Goal: Task Accomplishment & Management: Complete application form

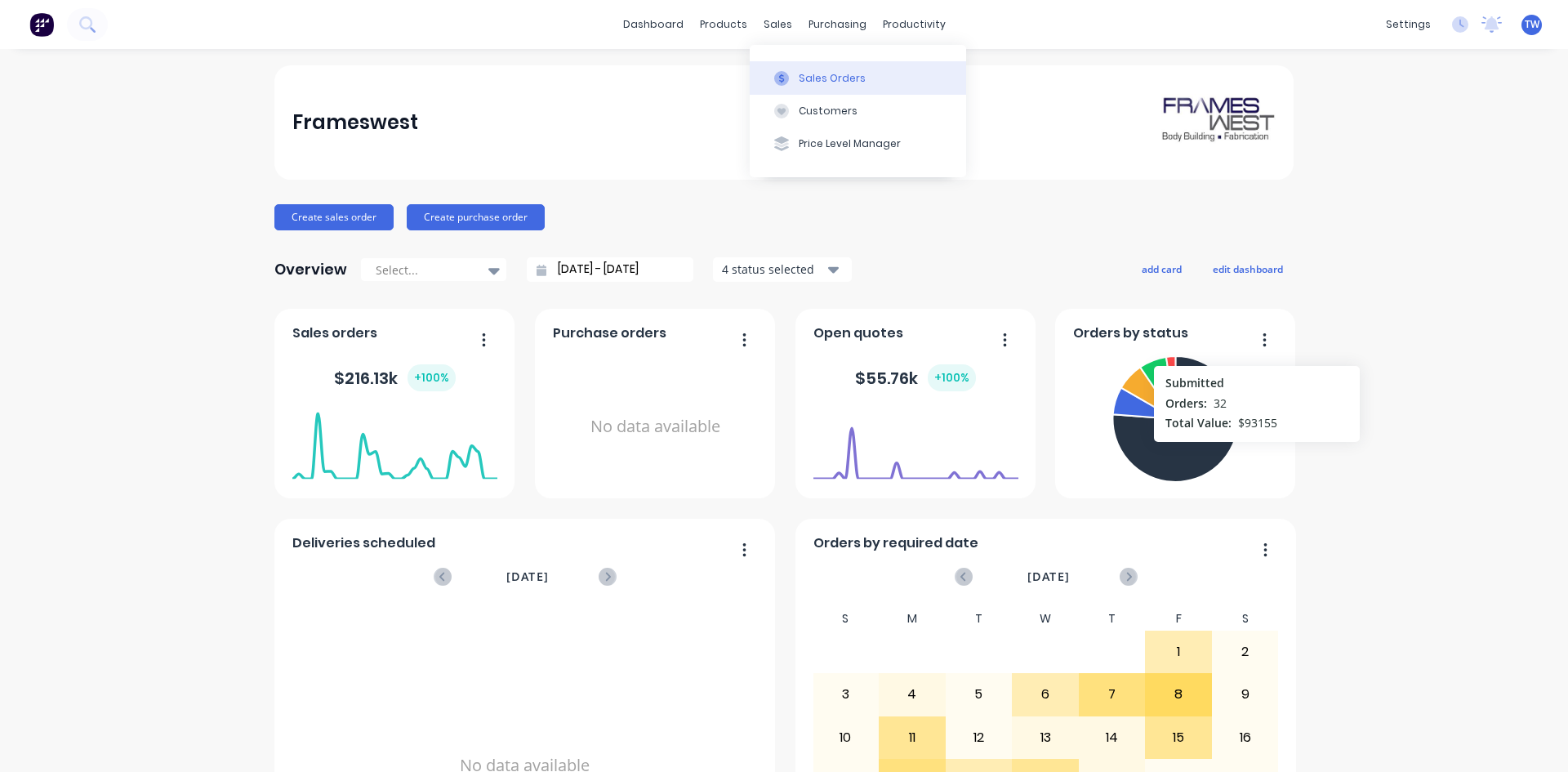
click at [801, 75] on div "Sales Orders" at bounding box center [832, 78] width 67 height 15
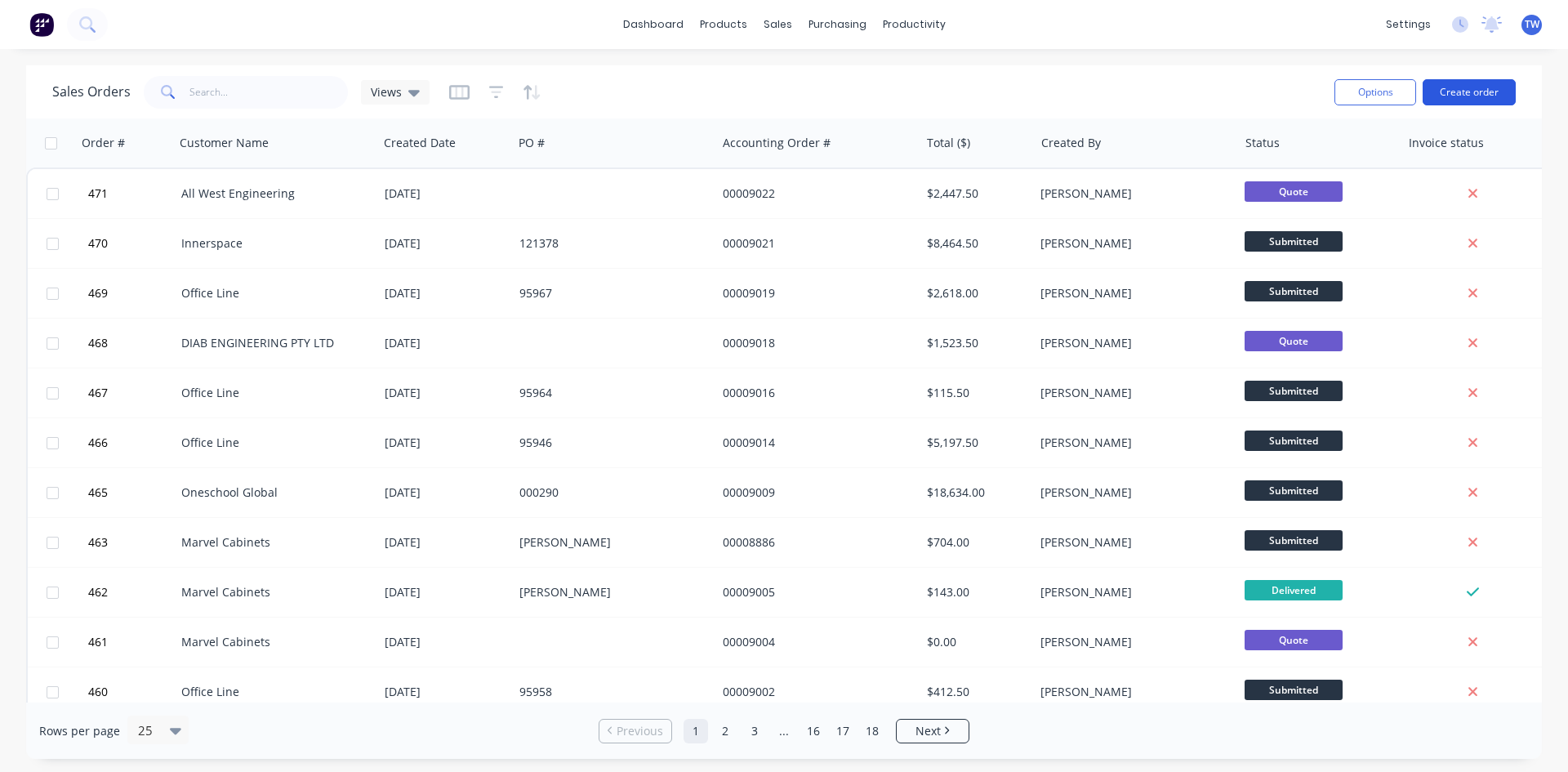
click at [1464, 89] on button "Create order" at bounding box center [1468, 92] width 93 height 26
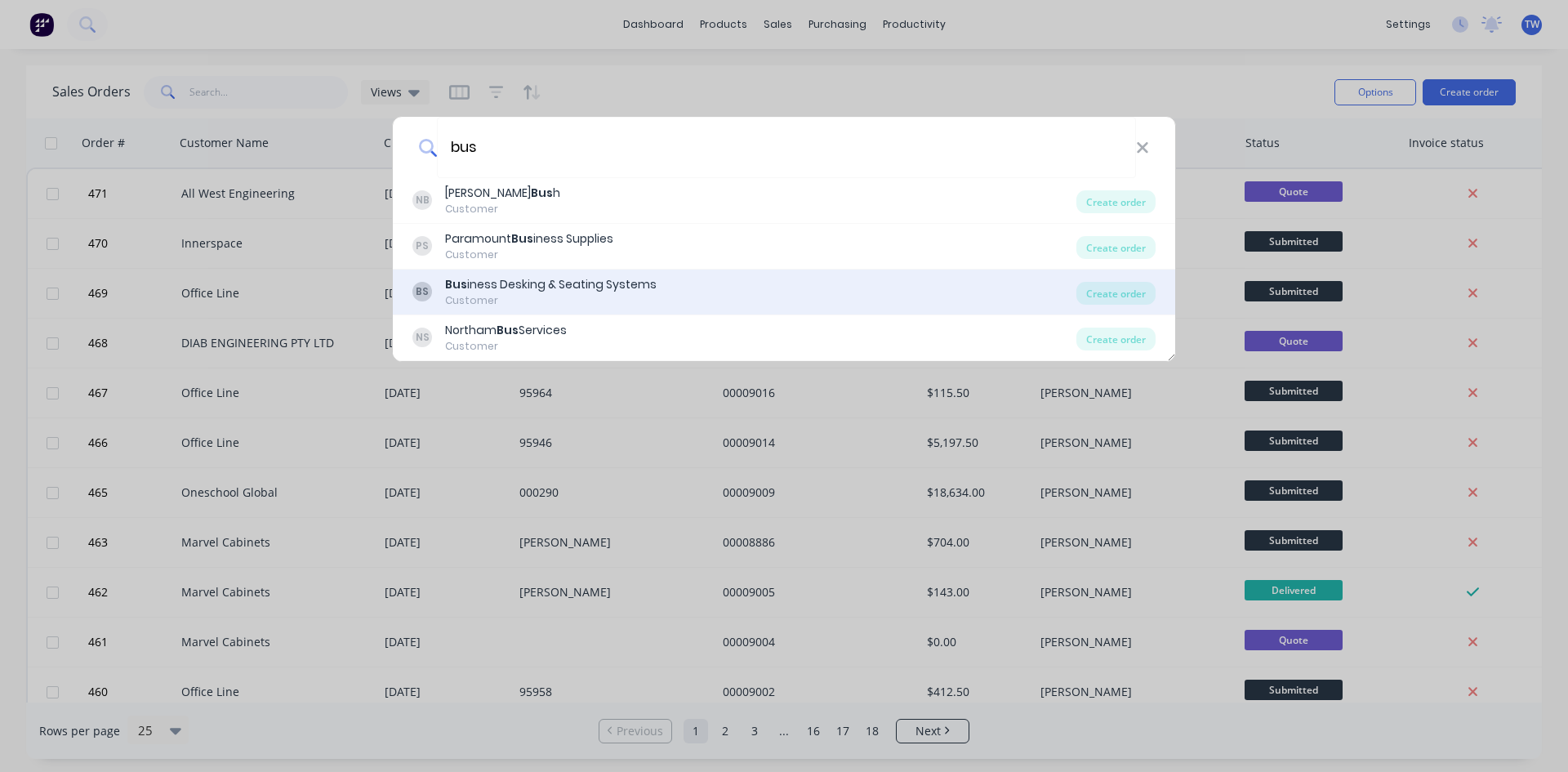
type input "bus"
click at [458, 296] on div "Customer" at bounding box center [551, 300] width 212 height 15
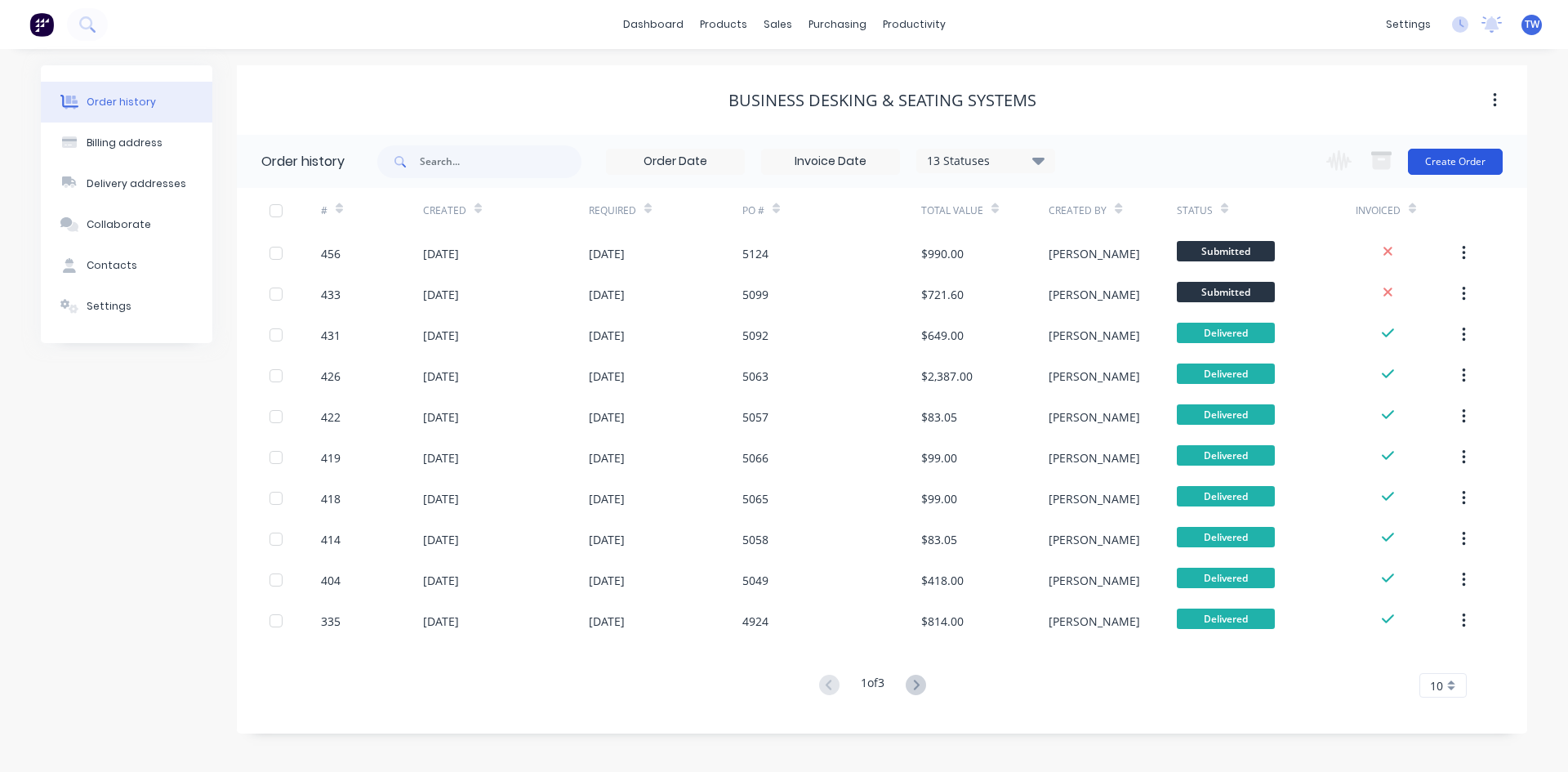
click at [1453, 161] on button "Create Order" at bounding box center [1455, 162] width 95 height 26
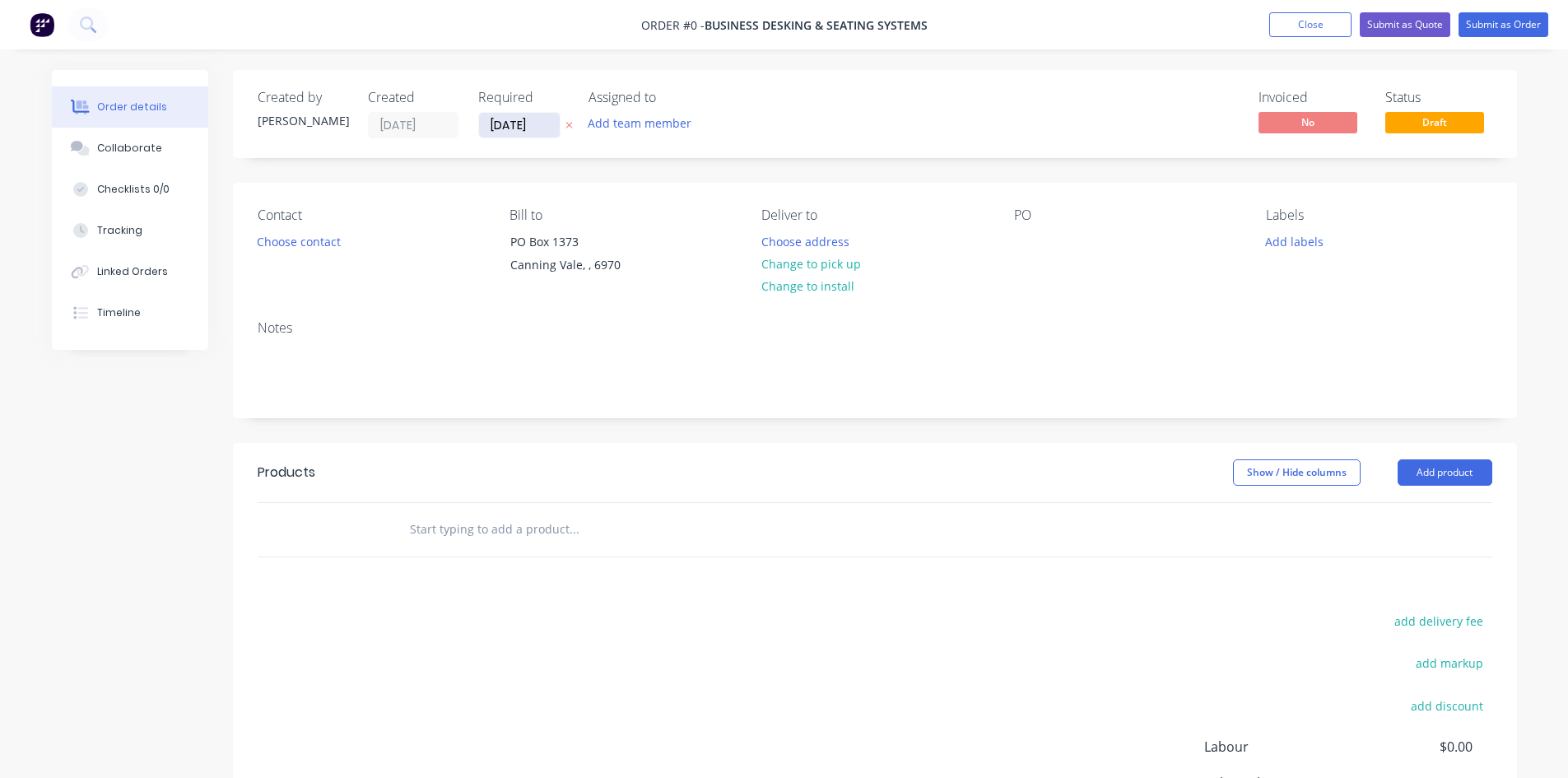
click at [535, 131] on input "[DATE]" at bounding box center [519, 125] width 81 height 25
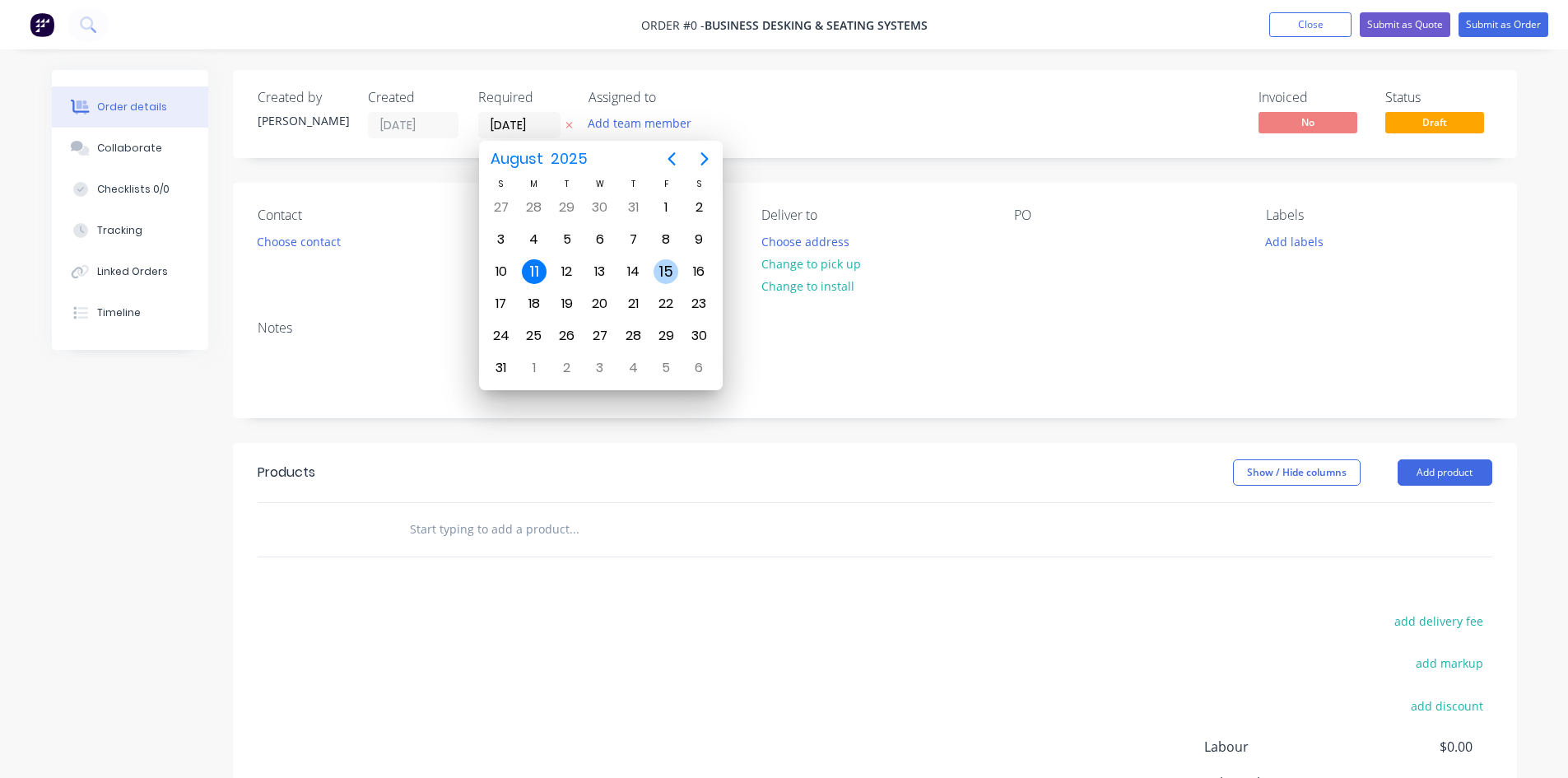
click at [661, 275] on div "15" at bounding box center [666, 271] width 25 height 25
type input "[DATE]"
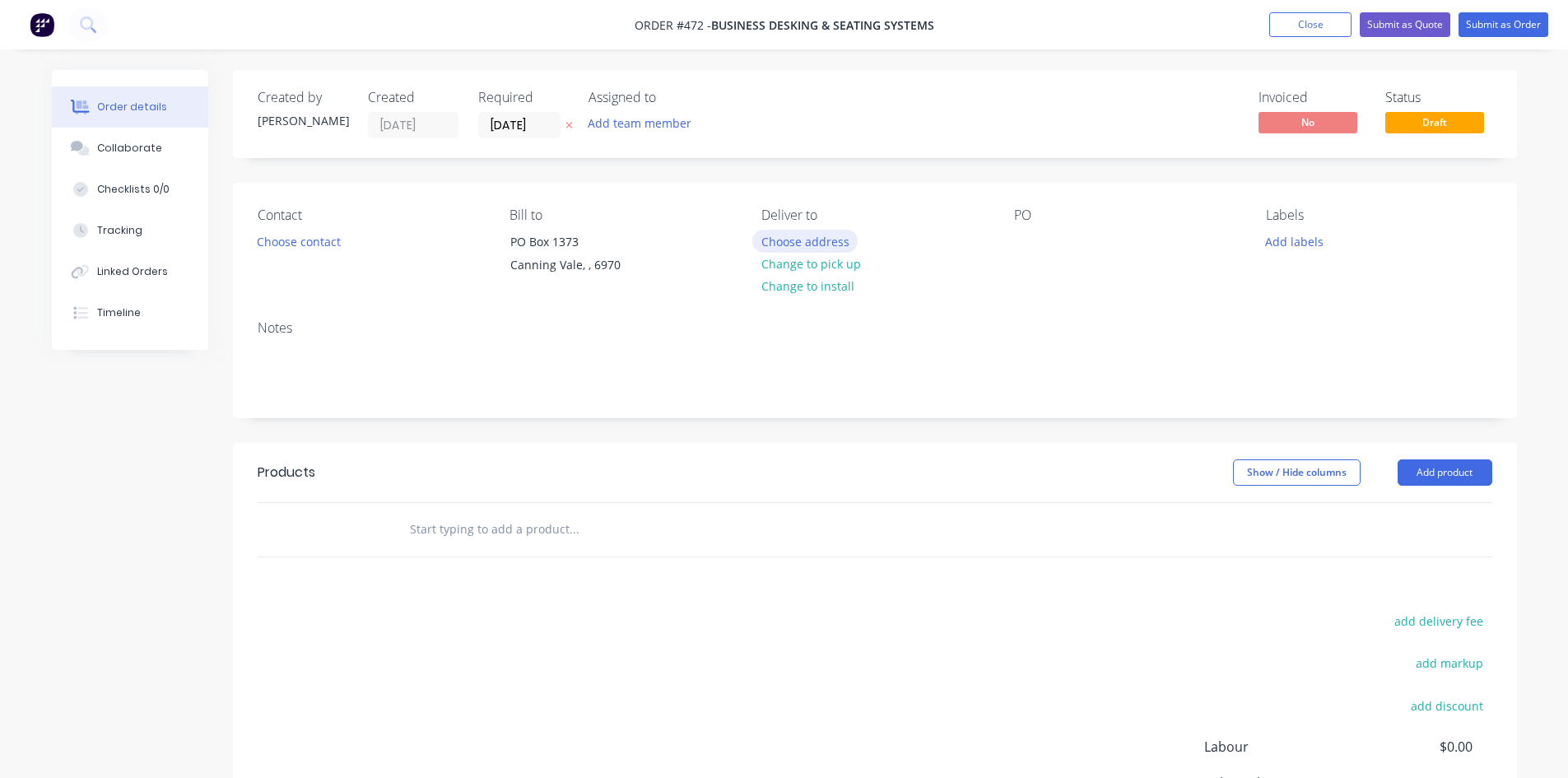
click at [794, 246] on button "Choose address" at bounding box center [804, 240] width 105 height 22
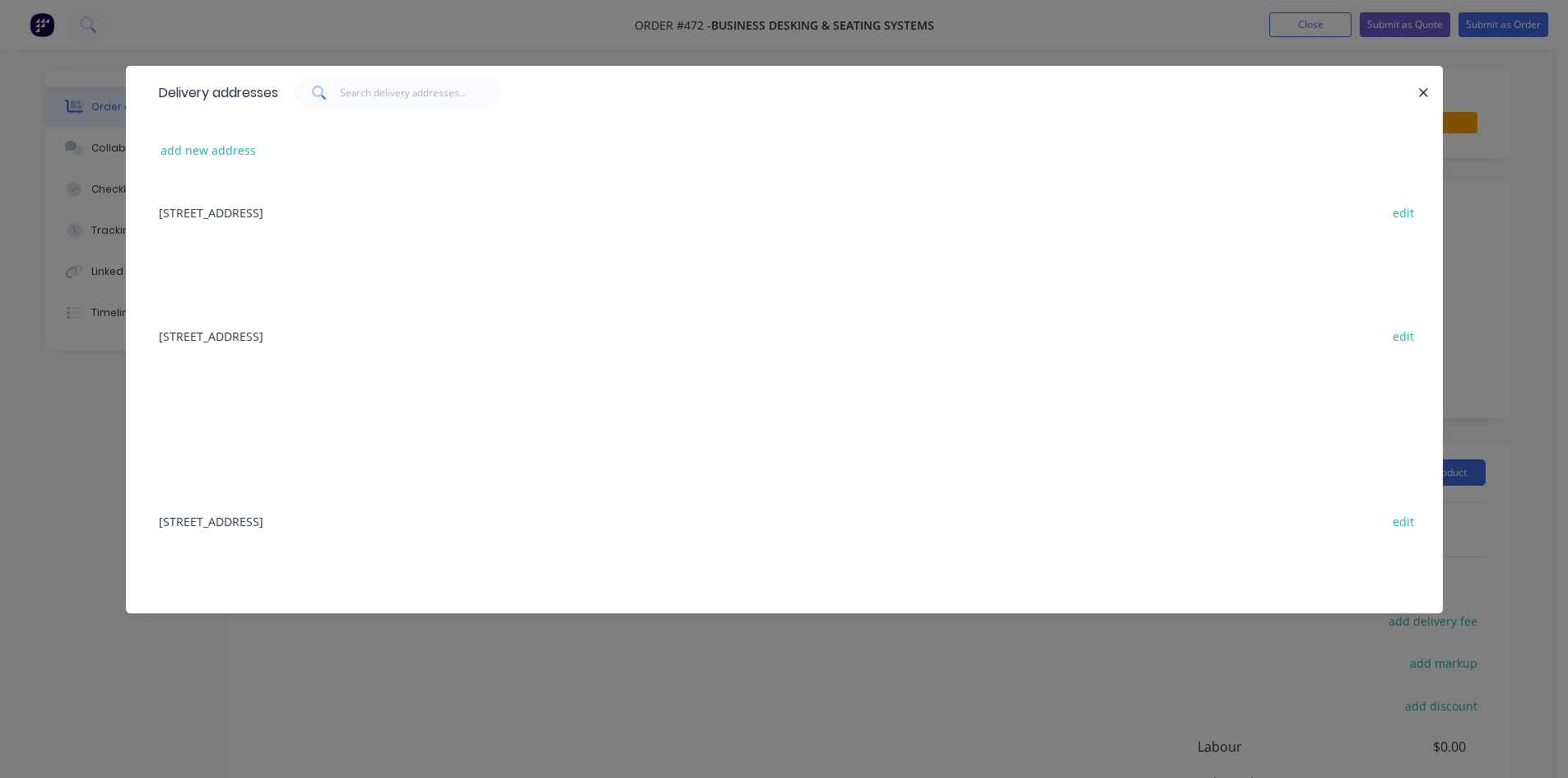
click at [324, 519] on div "[STREET_ADDRESS] edit" at bounding box center [784, 520] width 1267 height 62
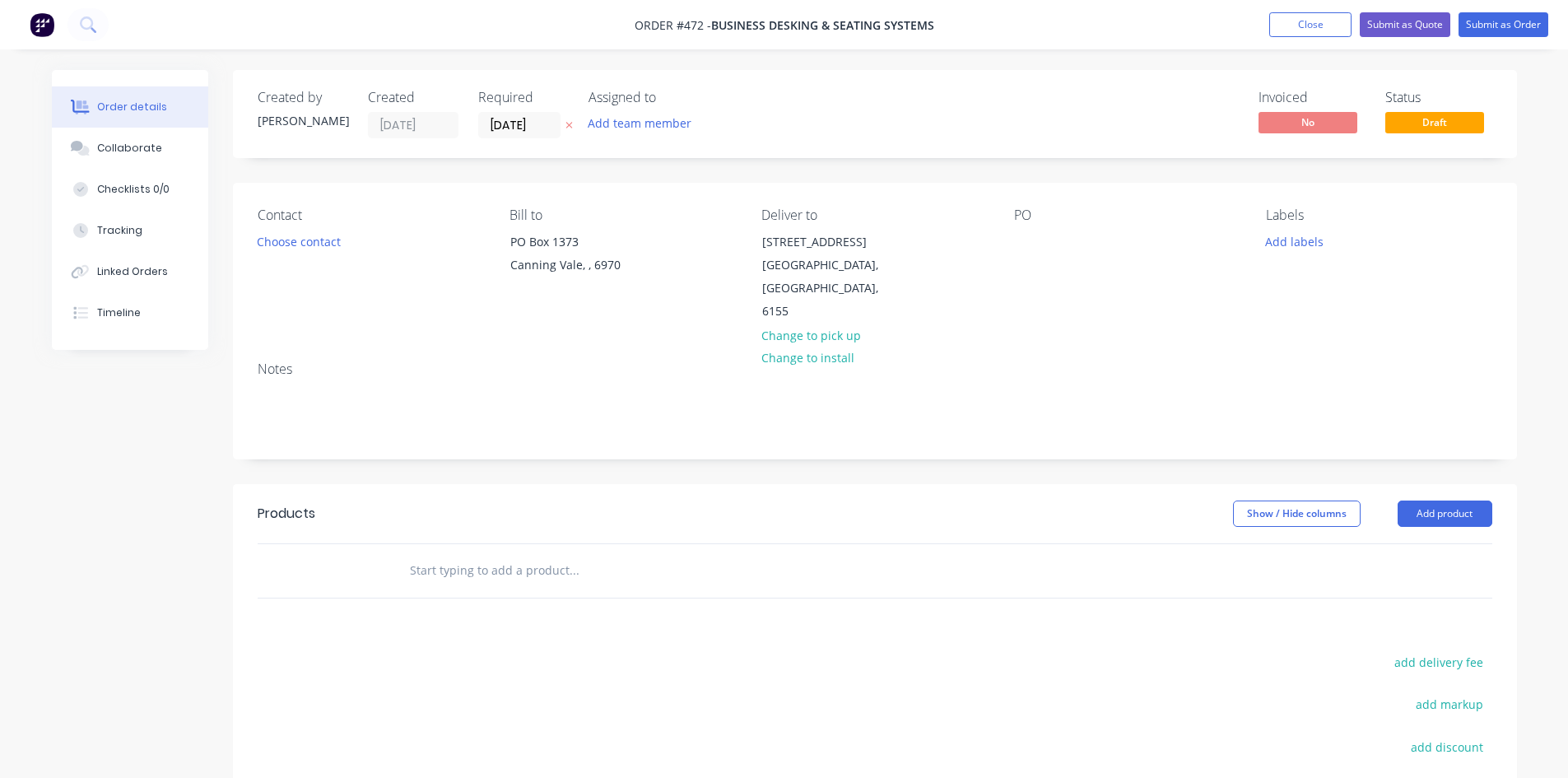
click at [1011, 235] on div "Contact Choose contact [PERSON_NAME] to [STREET_ADDRESS] Deliver to [STREET_ADD…" at bounding box center [876, 266] width 1284 height 165
click at [1021, 239] on div at bounding box center [1027, 241] width 27 height 24
click at [1408, 501] on button "Add product" at bounding box center [1445, 514] width 95 height 27
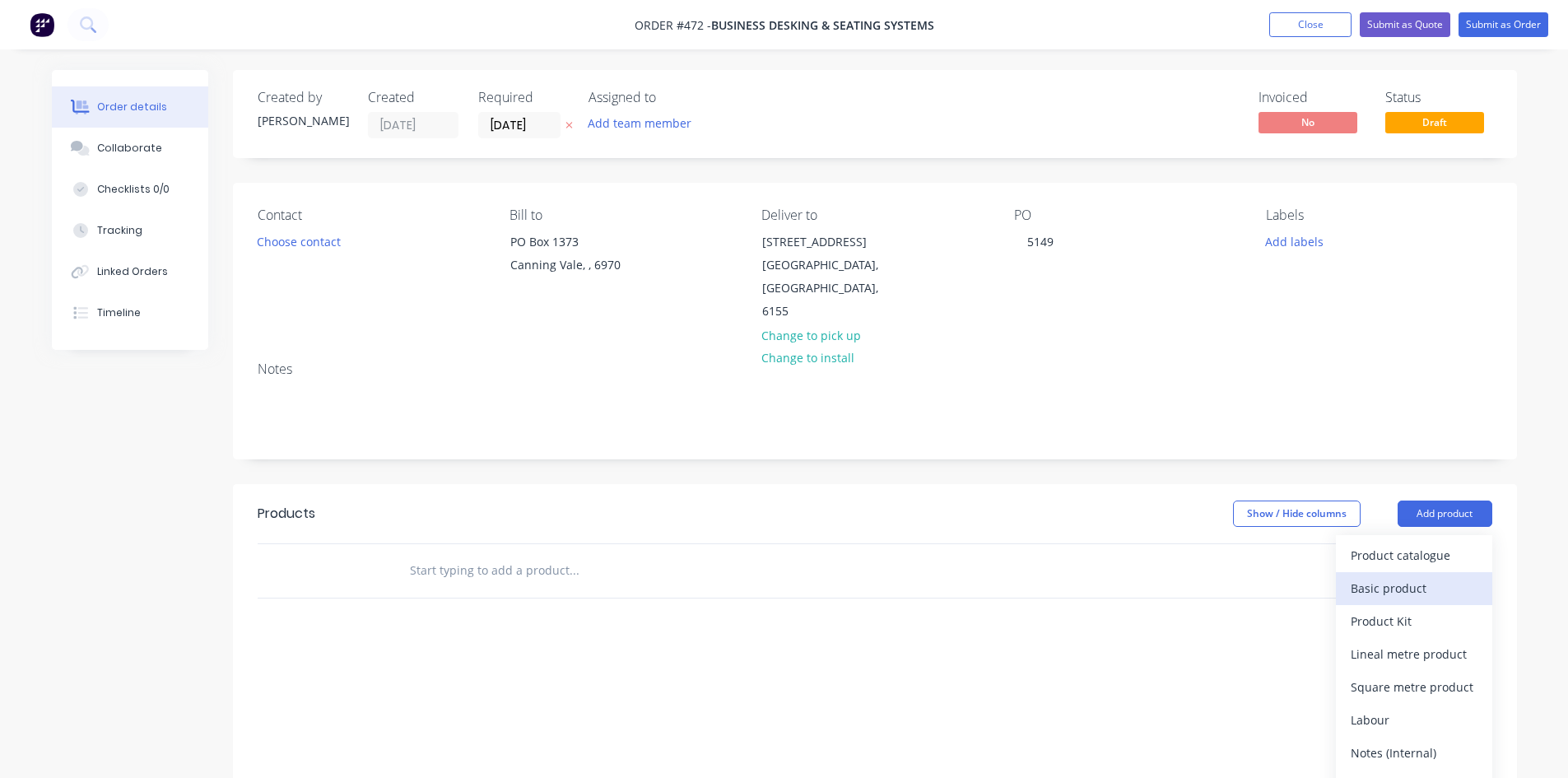
click at [1418, 576] on div "Basic product" at bounding box center [1414, 587] width 127 height 24
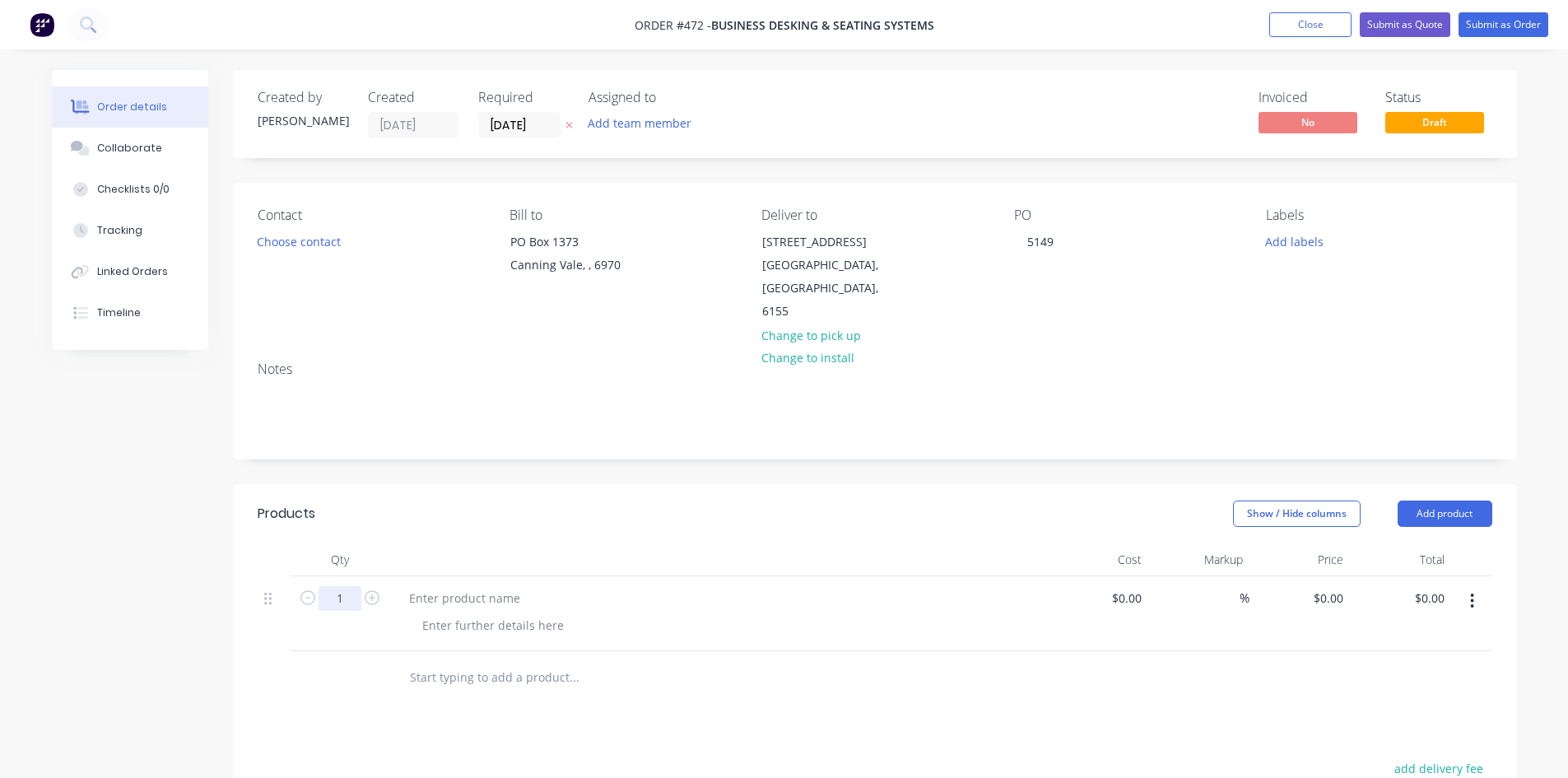
click at [358, 586] on input "1" at bounding box center [340, 599] width 43 height 25
type input "2"
click at [483, 586] on div at bounding box center [464, 598] width 138 height 24
paste div
click at [1341, 586] on input "0" at bounding box center [1331, 598] width 38 height 24
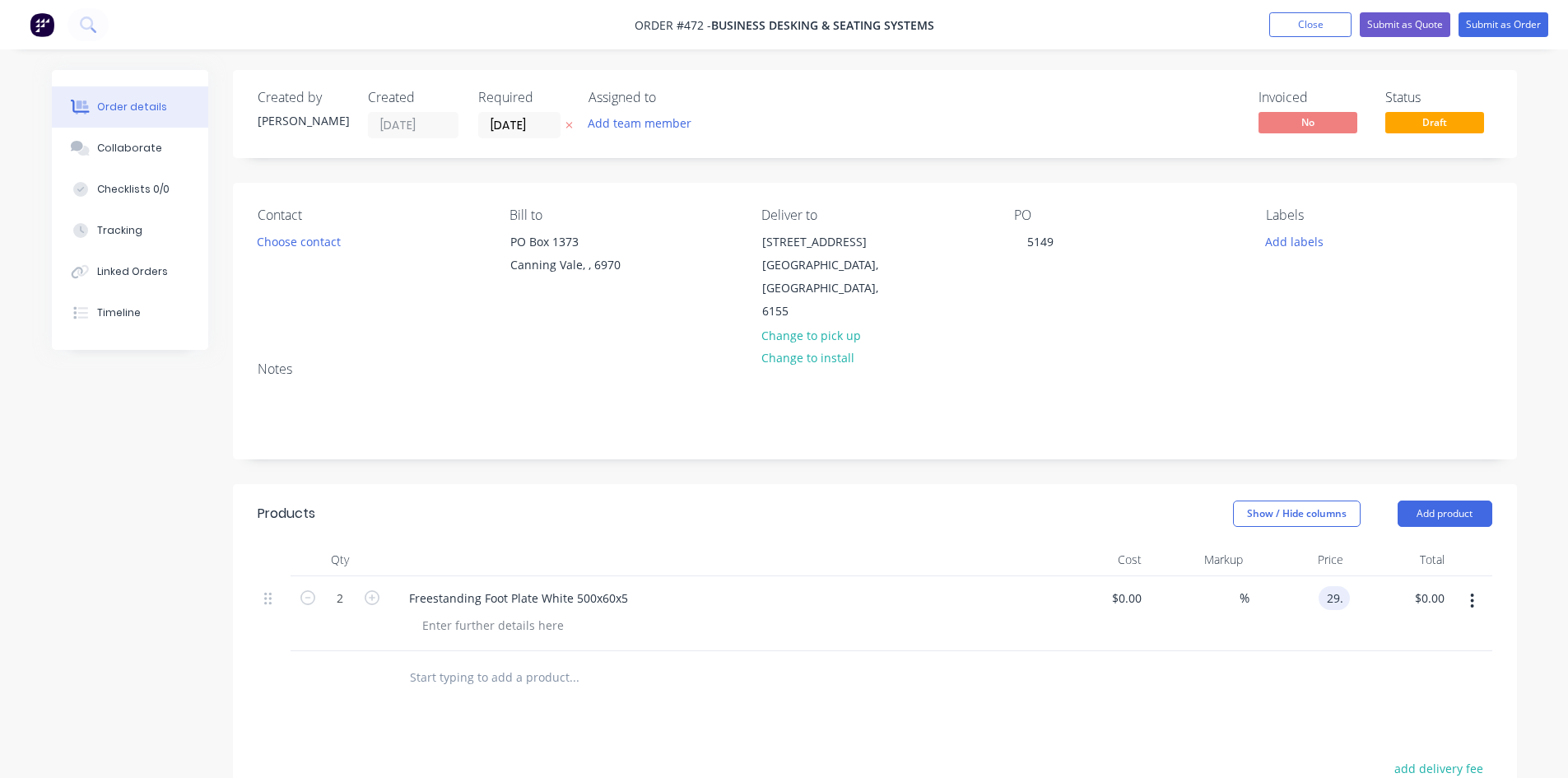
type input "$29.00"
type input "$58.00"
click at [1328, 586] on input "29" at bounding box center [1338, 598] width 22 height 24
type input "$31.00"
type input "$62.00"
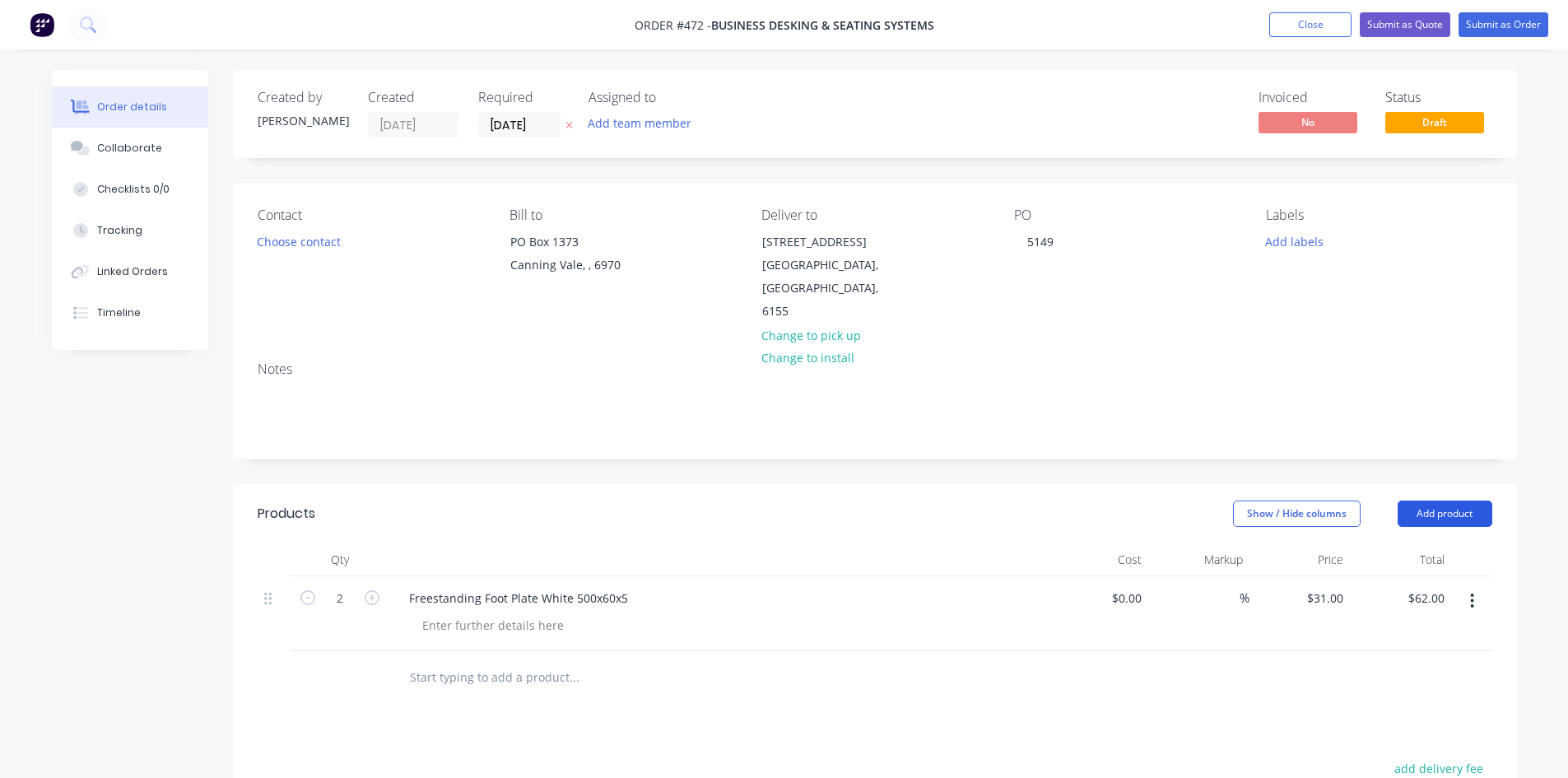
click at [1435, 501] on button "Add product" at bounding box center [1445, 514] width 95 height 27
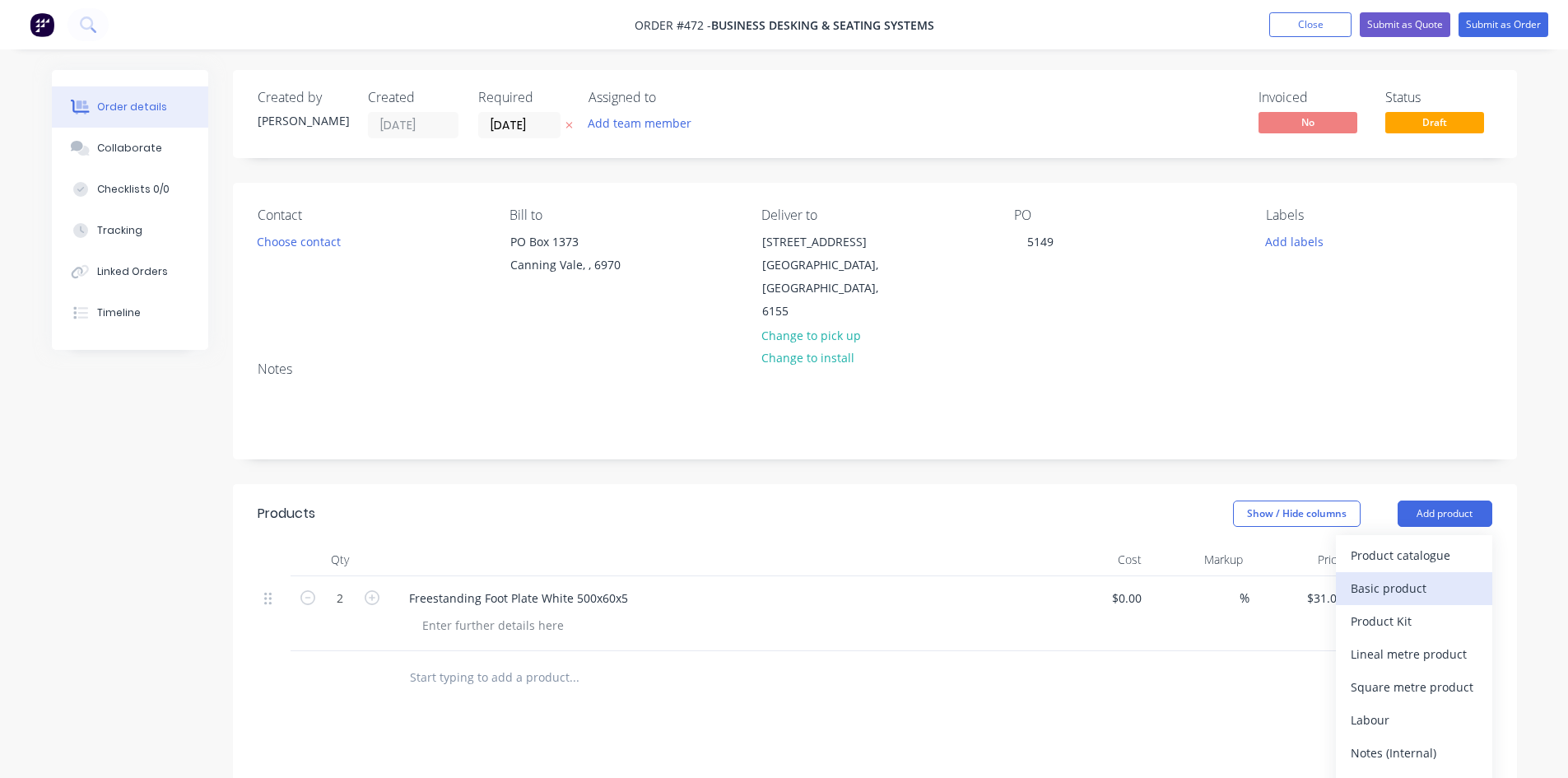
click at [1407, 576] on div "Basic product" at bounding box center [1414, 587] width 127 height 24
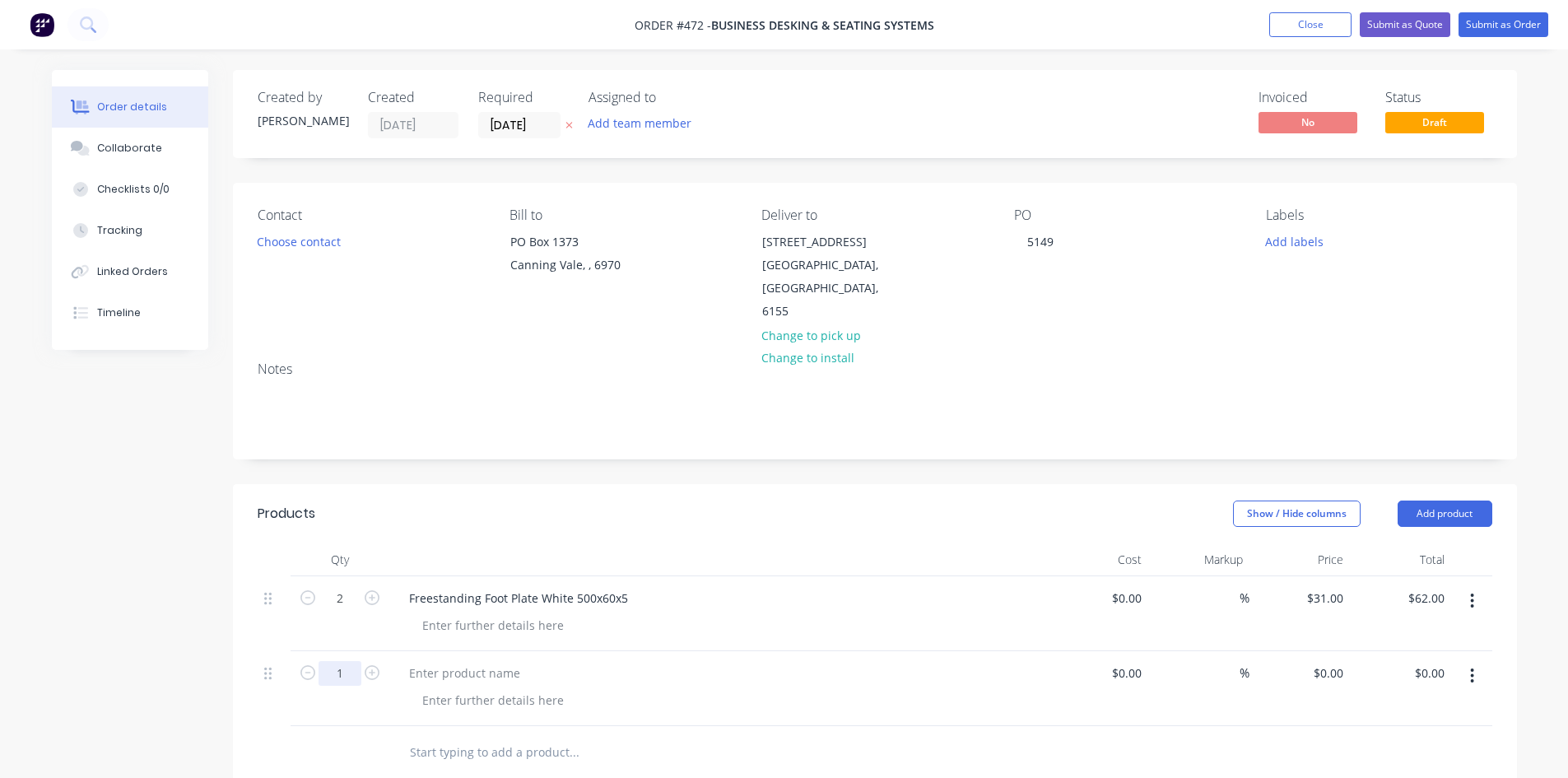
click at [342, 611] on input "1" at bounding box center [340, 599] width 43 height 25
type input "2"
click at [1316, 651] on div "0 0" at bounding box center [1300, 688] width 101 height 75
type input "$10.00"
click at [465, 661] on div at bounding box center [464, 673] width 138 height 24
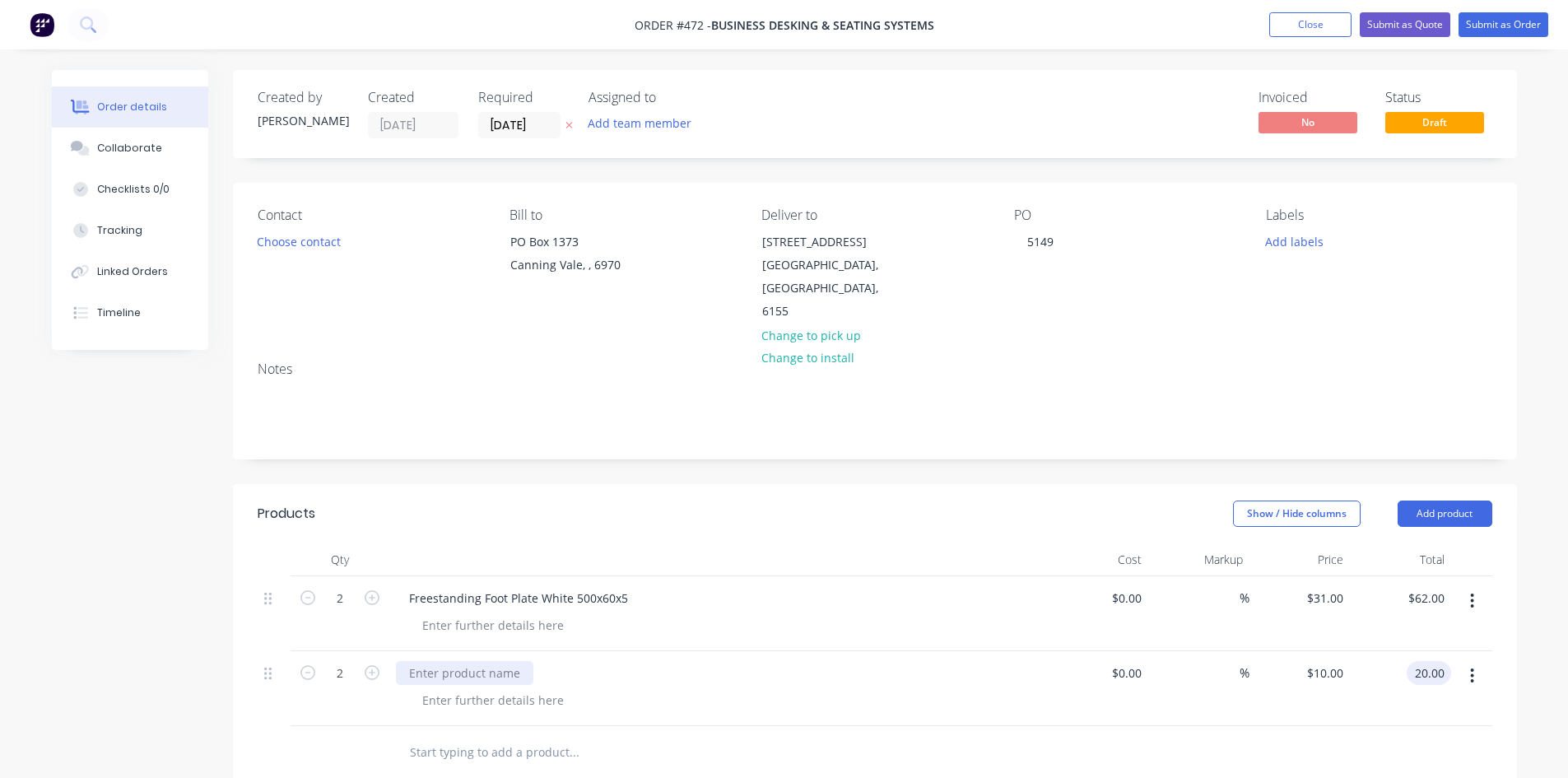
type input "$20.00"
paste div
click at [1517, 16] on button "Submit as Order" at bounding box center [1503, 25] width 90 height 25
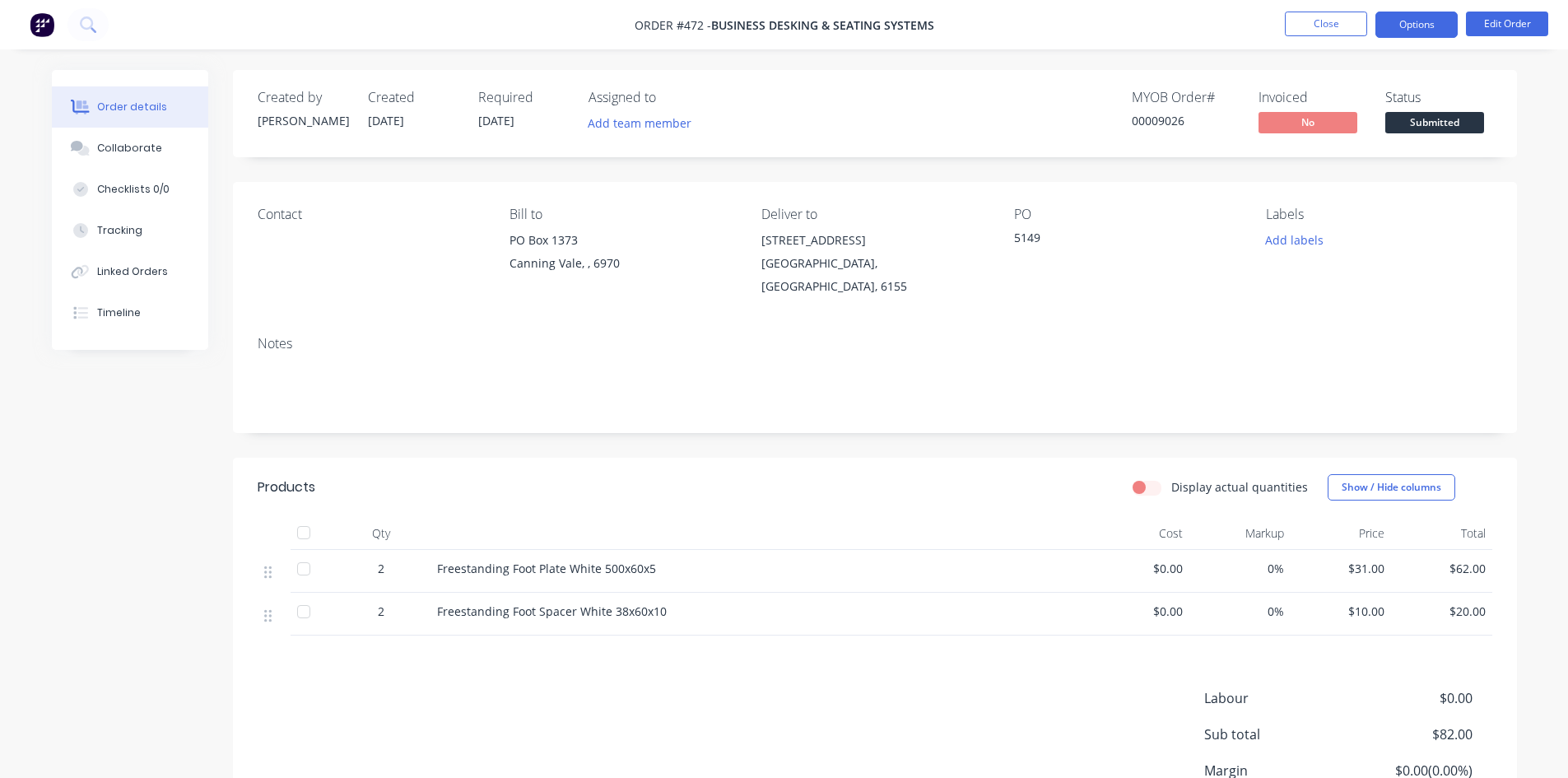
click at [1415, 28] on button "Options" at bounding box center [1416, 25] width 83 height 27
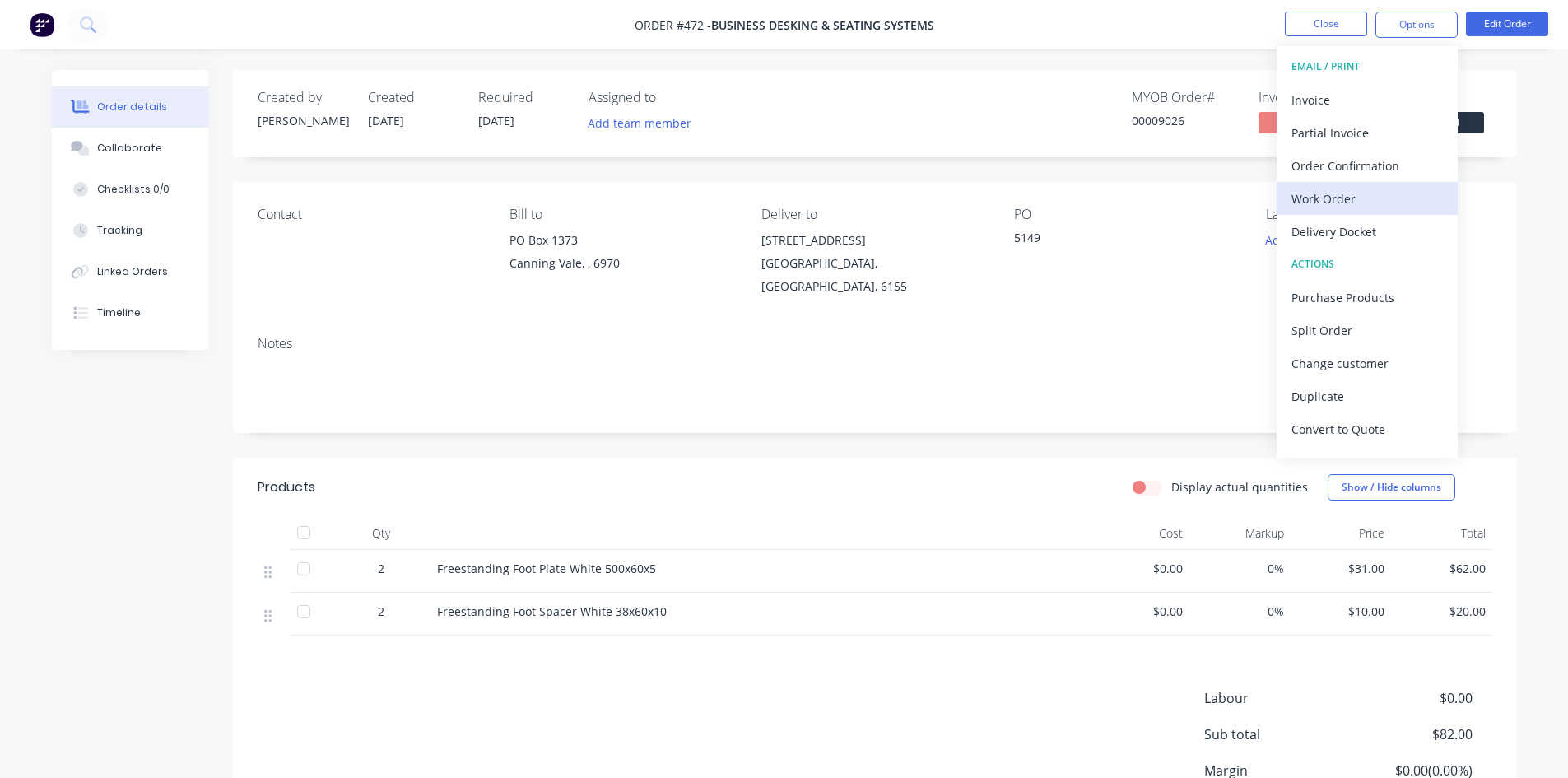
click at [1342, 198] on div "Work Order" at bounding box center [1367, 198] width 152 height 24
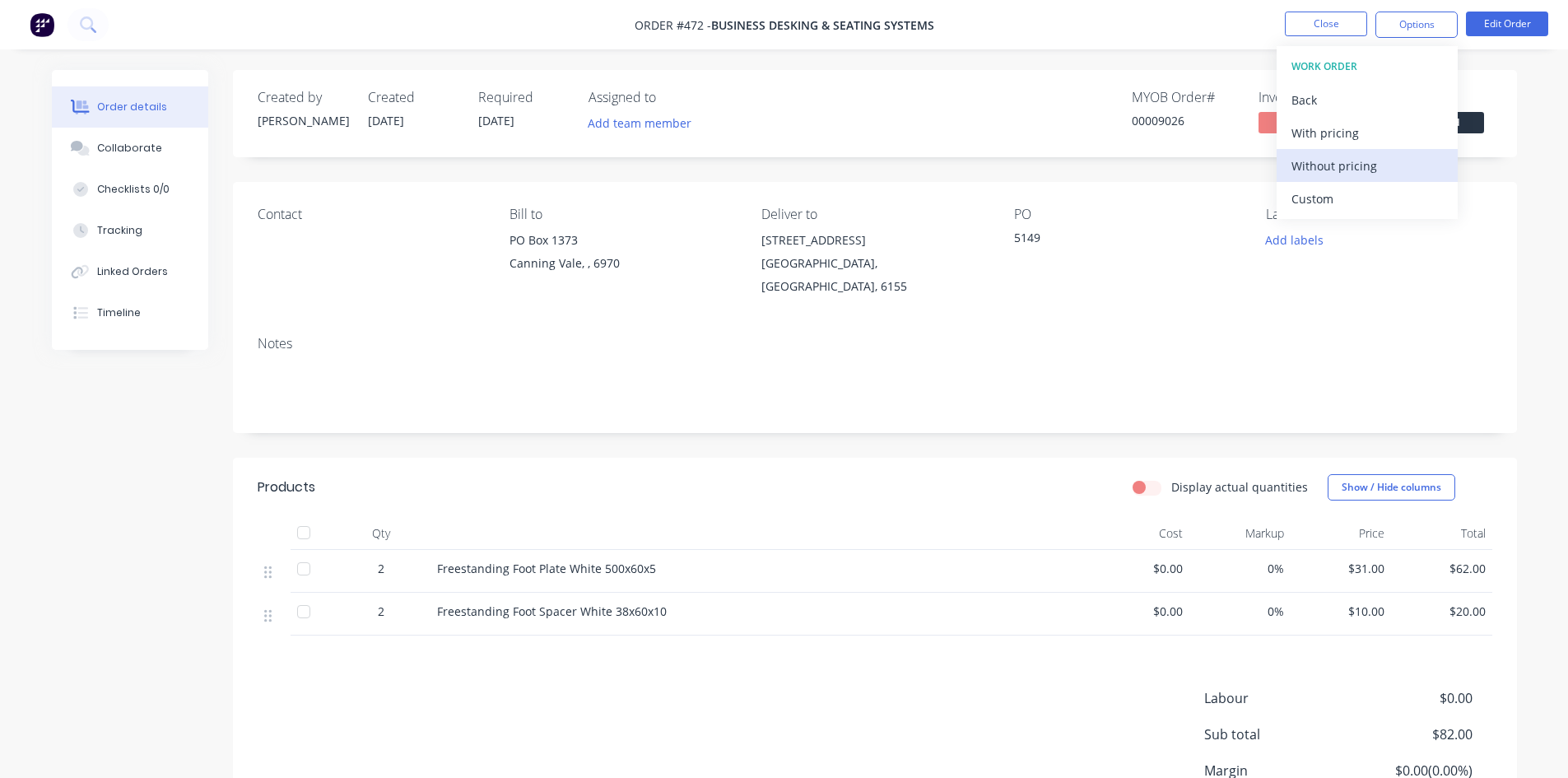
click at [1354, 170] on div "Without pricing" at bounding box center [1367, 165] width 152 height 24
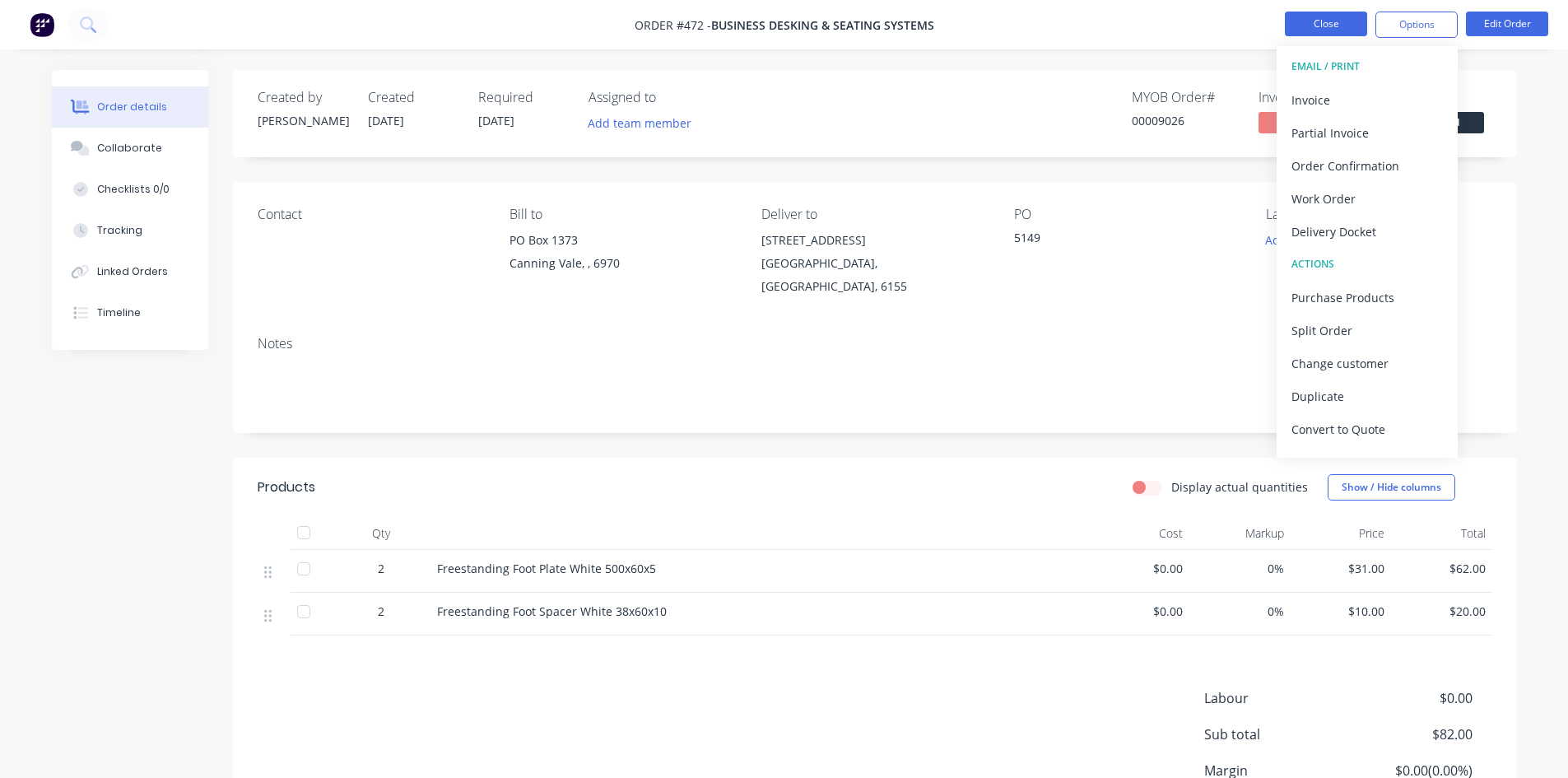
click at [1347, 19] on button "Close" at bounding box center [1325, 24] width 83 height 25
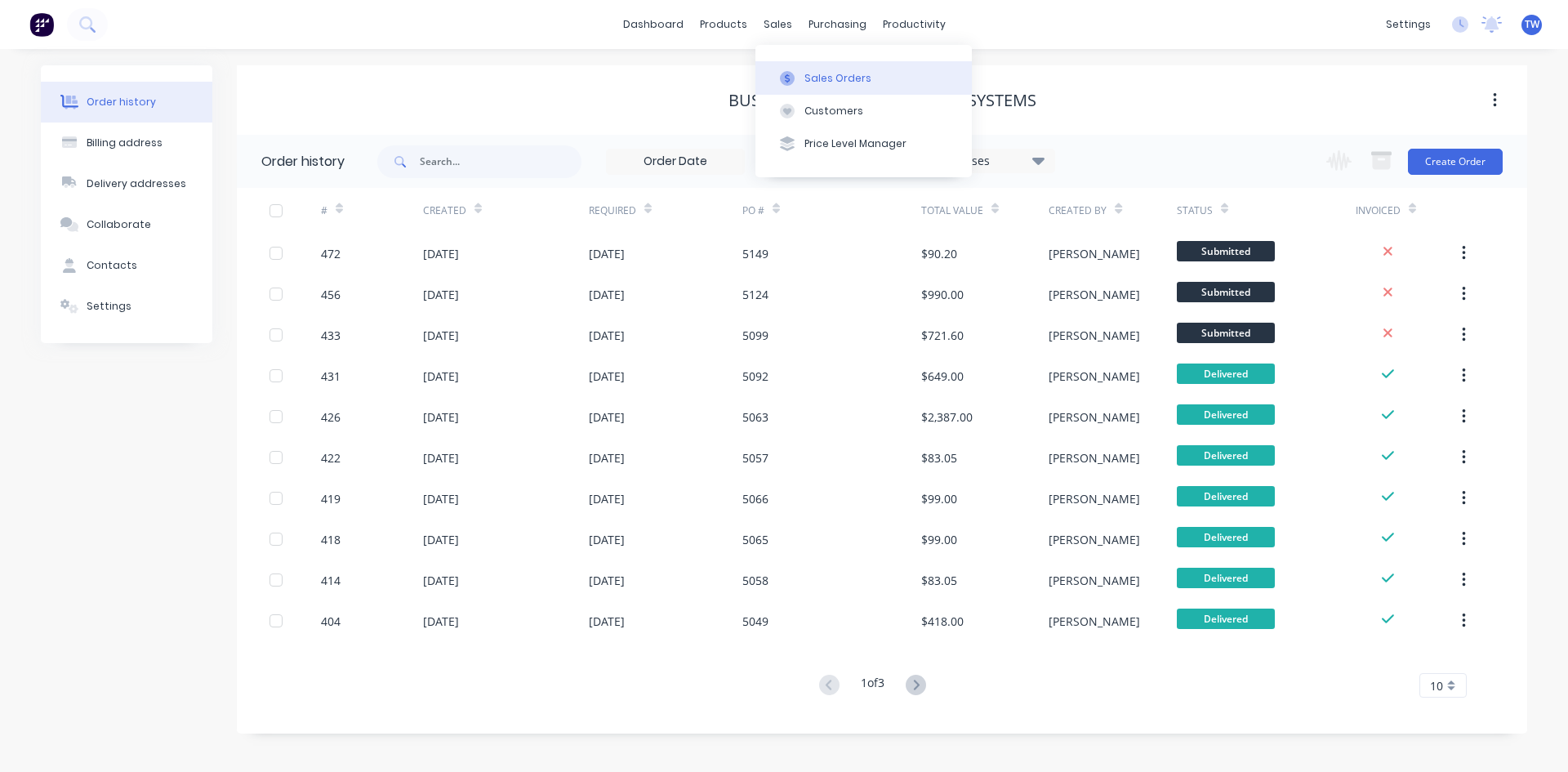
click at [811, 79] on div "Sales Orders" at bounding box center [838, 78] width 67 height 15
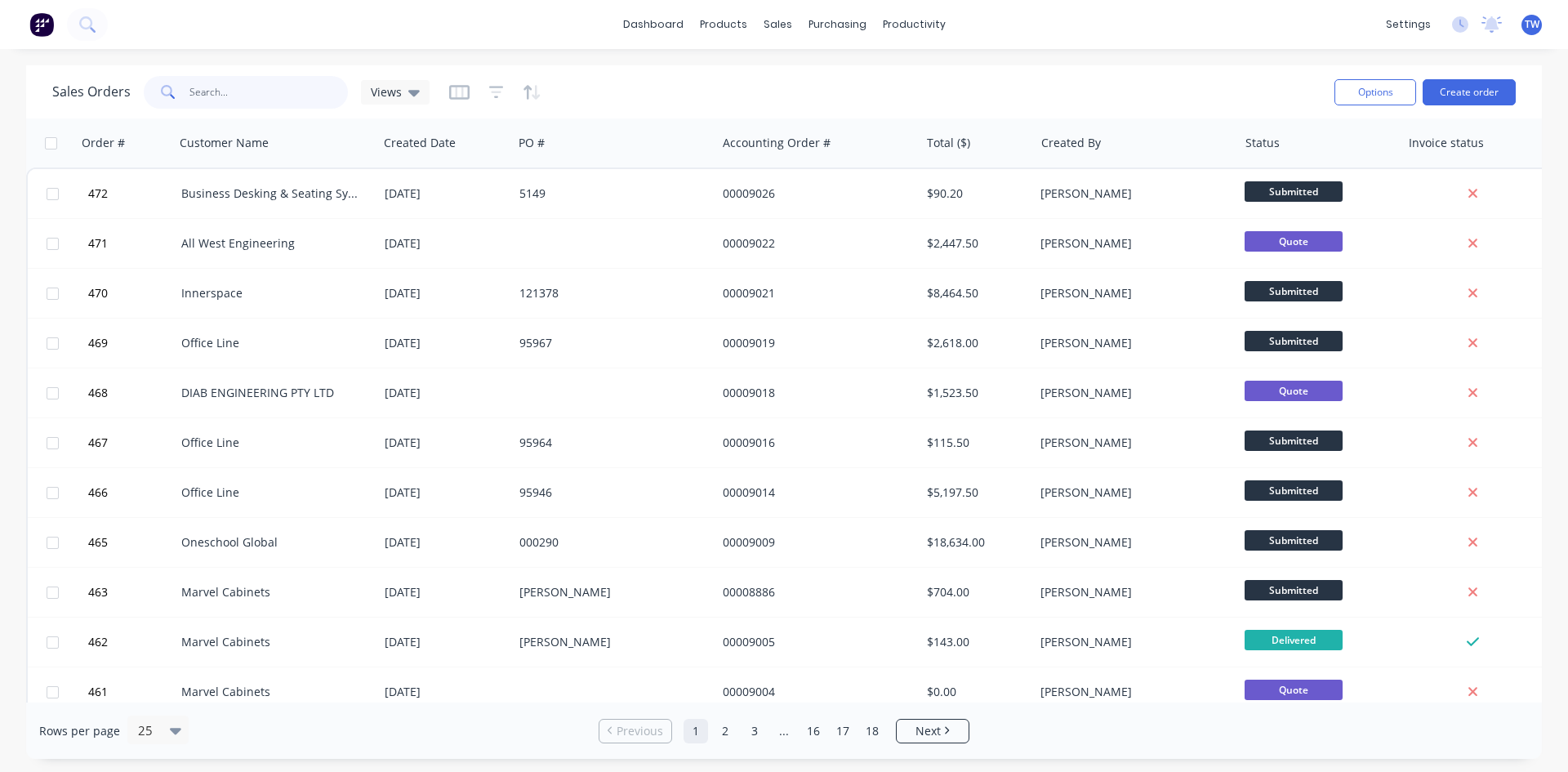
click at [252, 82] on input "text" at bounding box center [268, 92] width 159 height 33
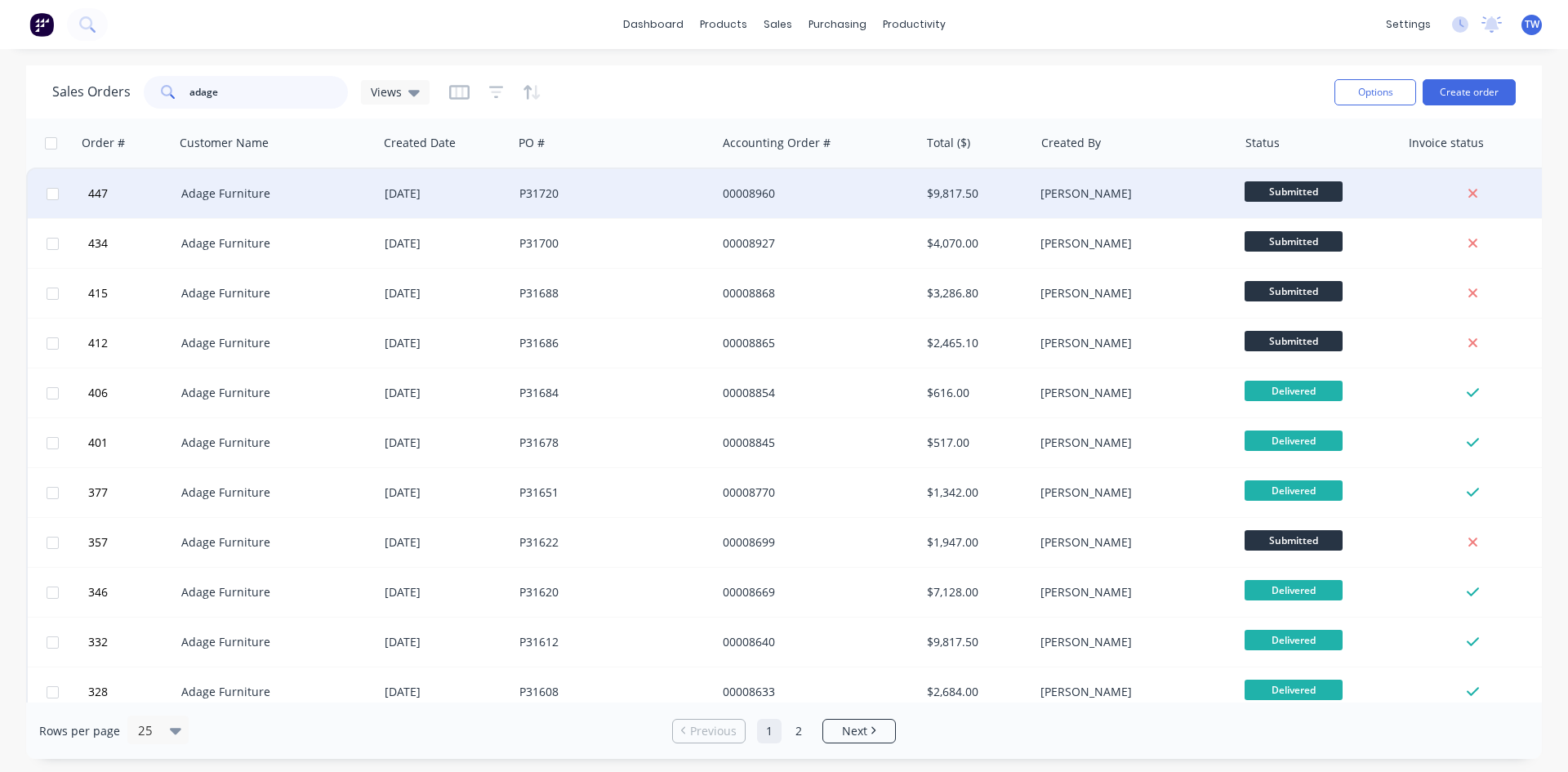
type input "adage"
click at [974, 200] on div "$9,817.50" at bounding box center [975, 193] width 96 height 16
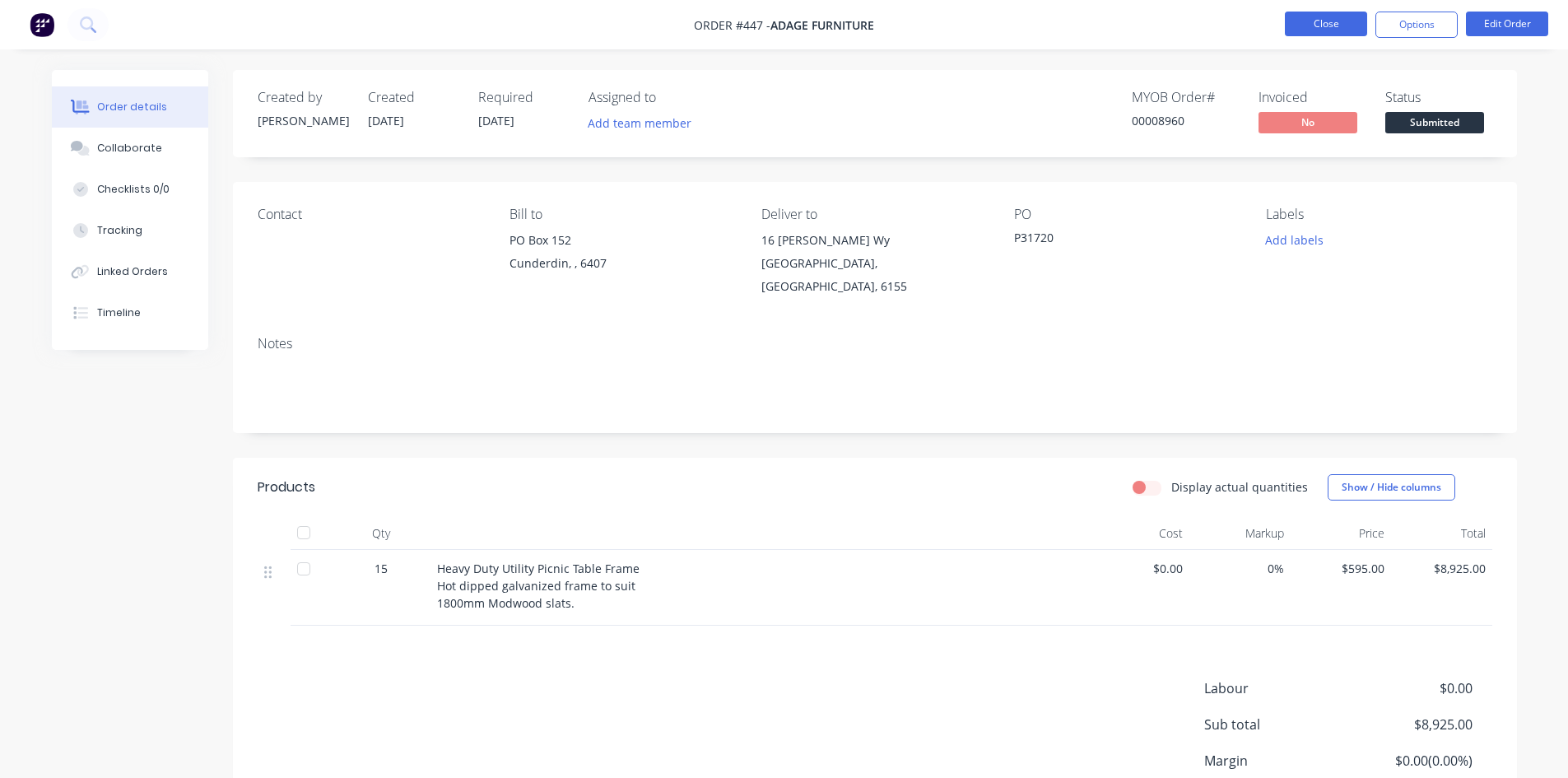
click at [1334, 28] on button "Close" at bounding box center [1325, 24] width 83 height 25
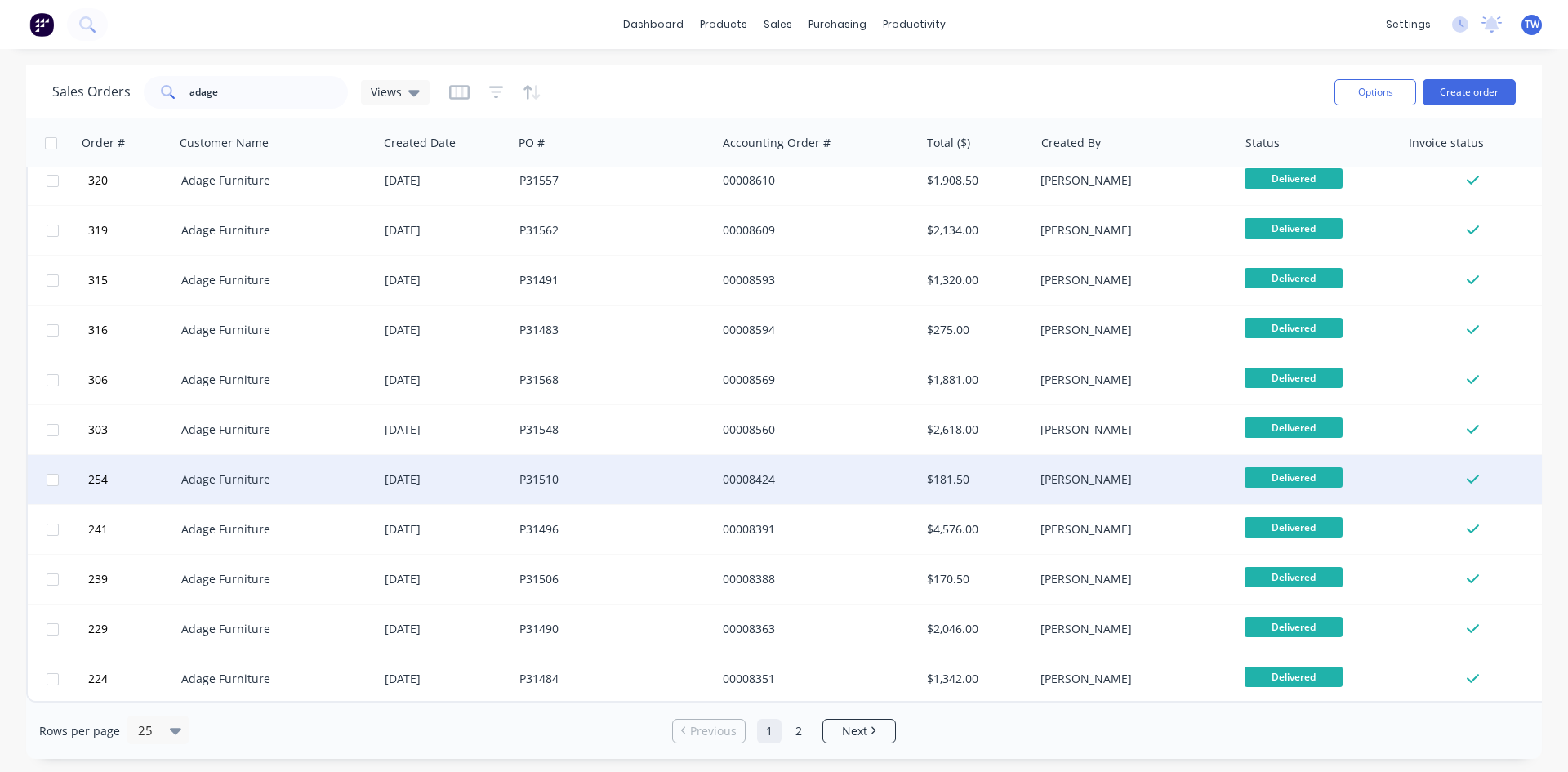
scroll to position [311, 0]
